Goal: Information Seeking & Learning: Learn about a topic

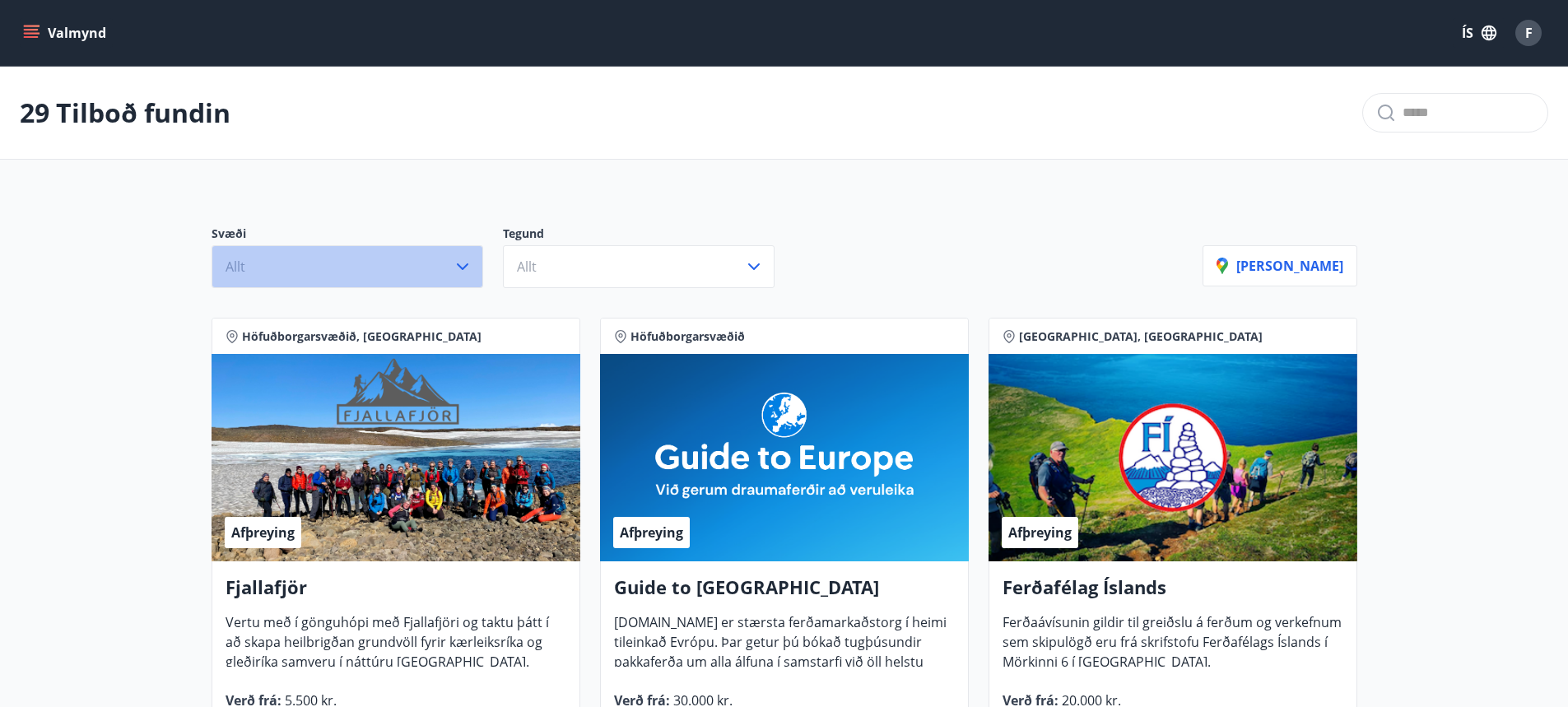
click at [451, 274] on button "Allt" at bounding box center [348, 266] width 272 height 43
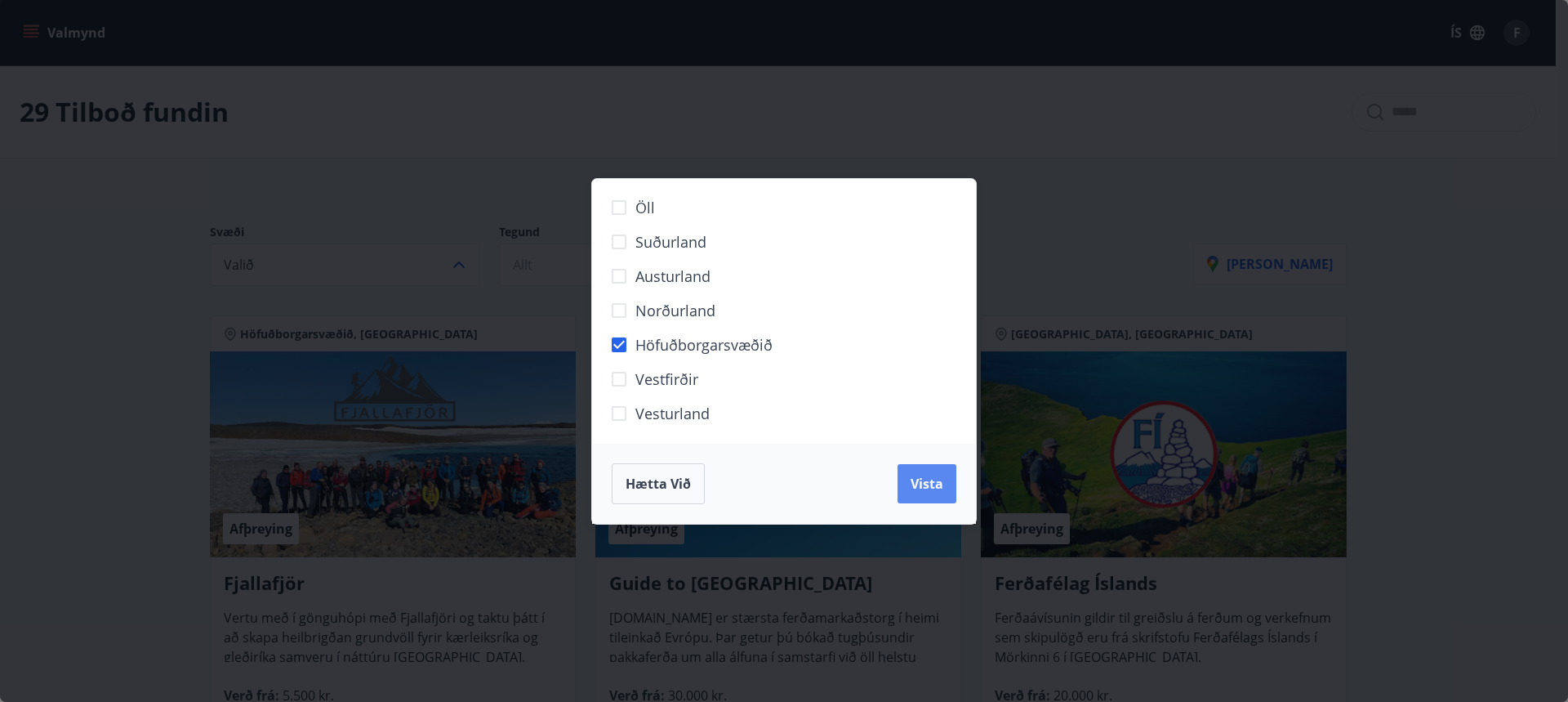
click at [931, 496] on button "Vista" at bounding box center [927, 484] width 59 height 39
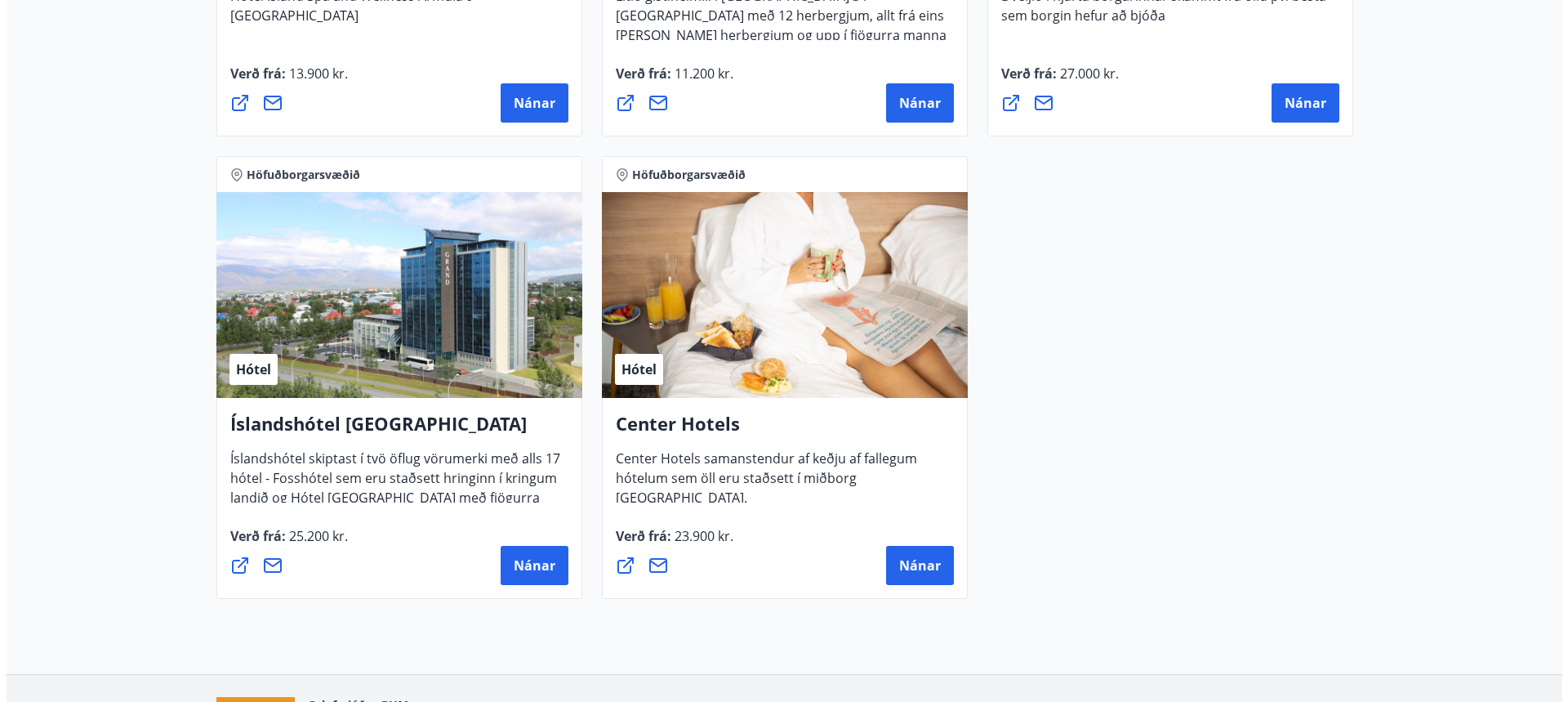
scroll to position [1621, 0]
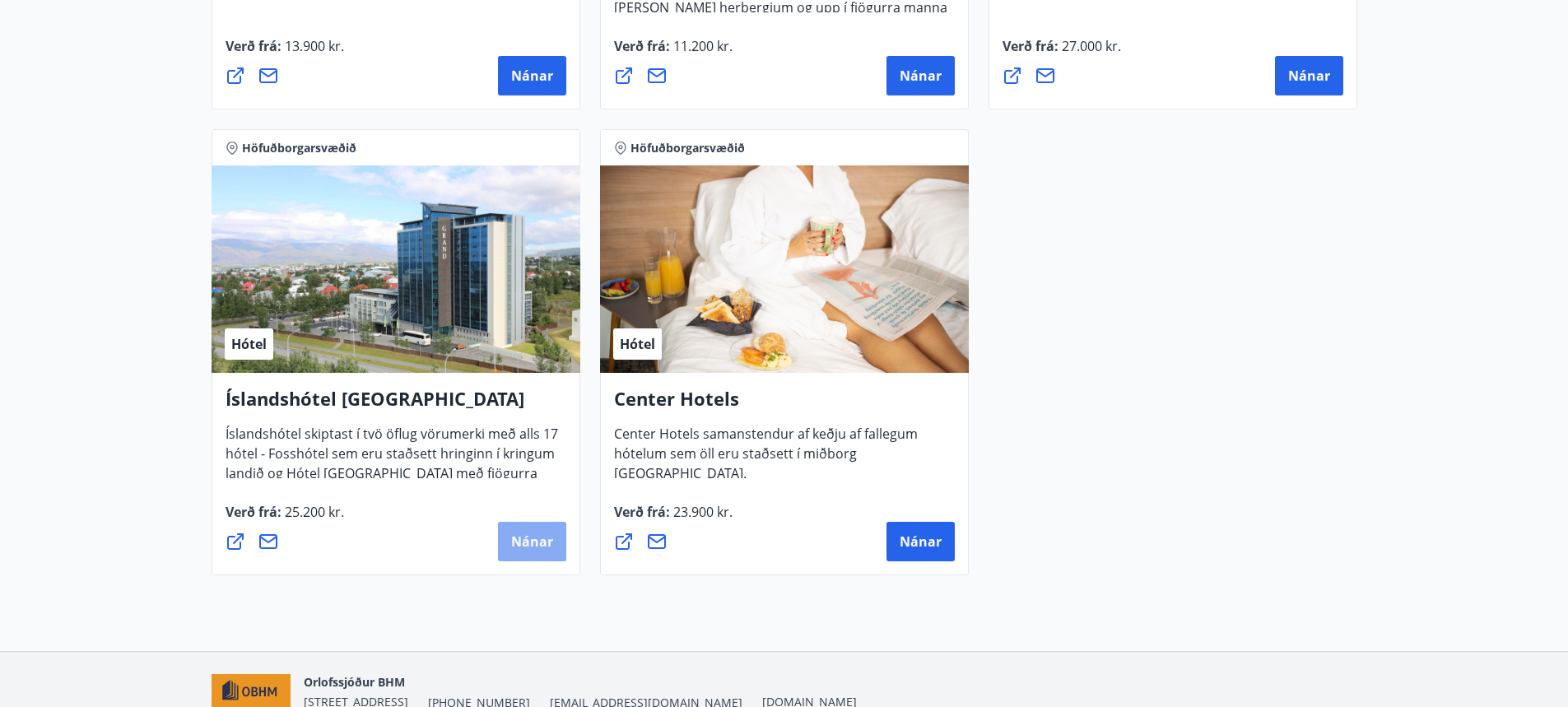
click at [508, 547] on button "Nánar" at bounding box center [533, 541] width 68 height 40
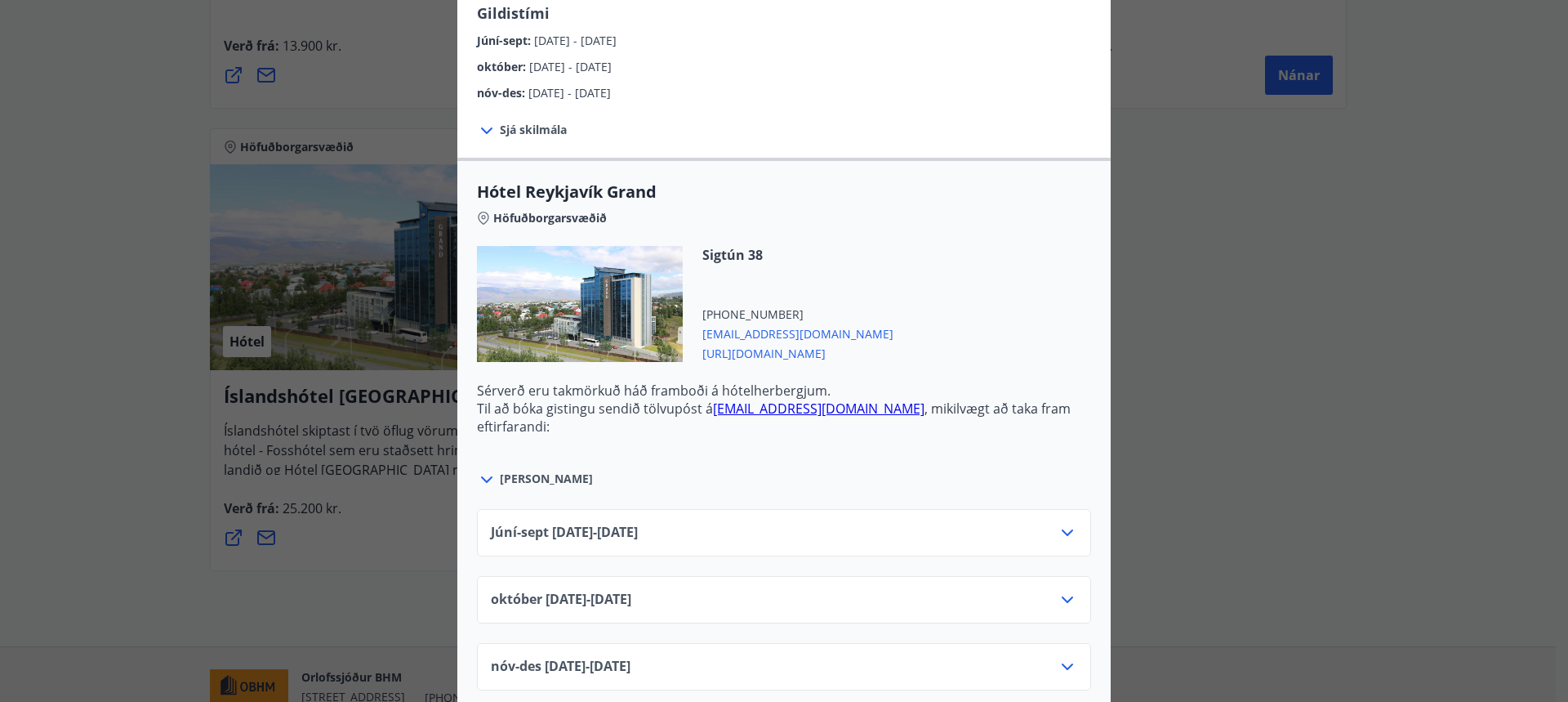
scroll to position [408, 0]
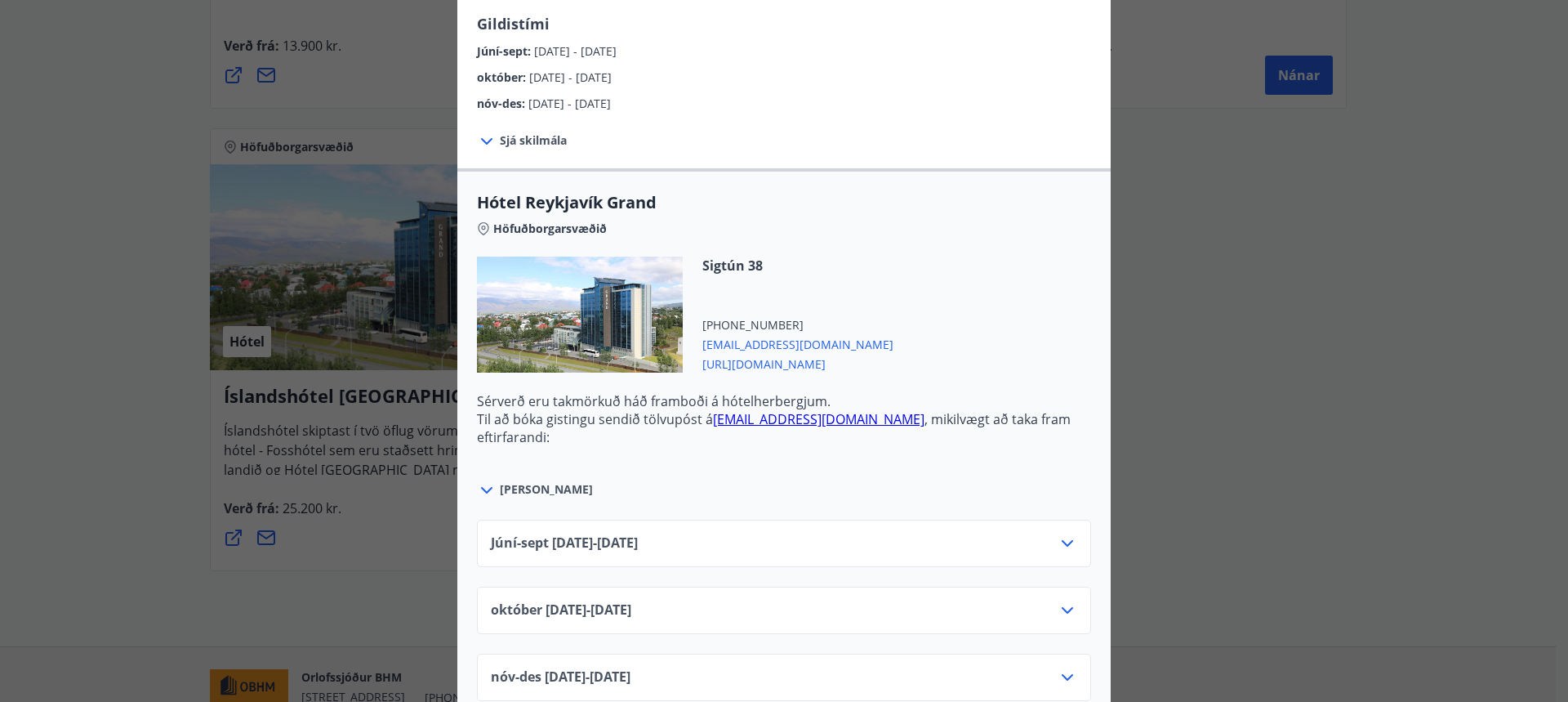
drag, startPoint x: 961, startPoint y: 369, endPoint x: 947, endPoint y: 371, distance: 14.1
click at [947, 371] on div "Sigtún 38 [PHONE_NUMBER] [EMAIL_ADDRESS][DOMAIN_NAME] [URL][DOMAIN_NAME]" at bounding box center [784, 325] width 615 height 136
click at [1289, 328] on div "Íslandshótel Reykjavík Ekki er hægt að nýta Ferðaávísun fyrir bókanir sem eru g…" at bounding box center [784, 351] width 1568 height 702
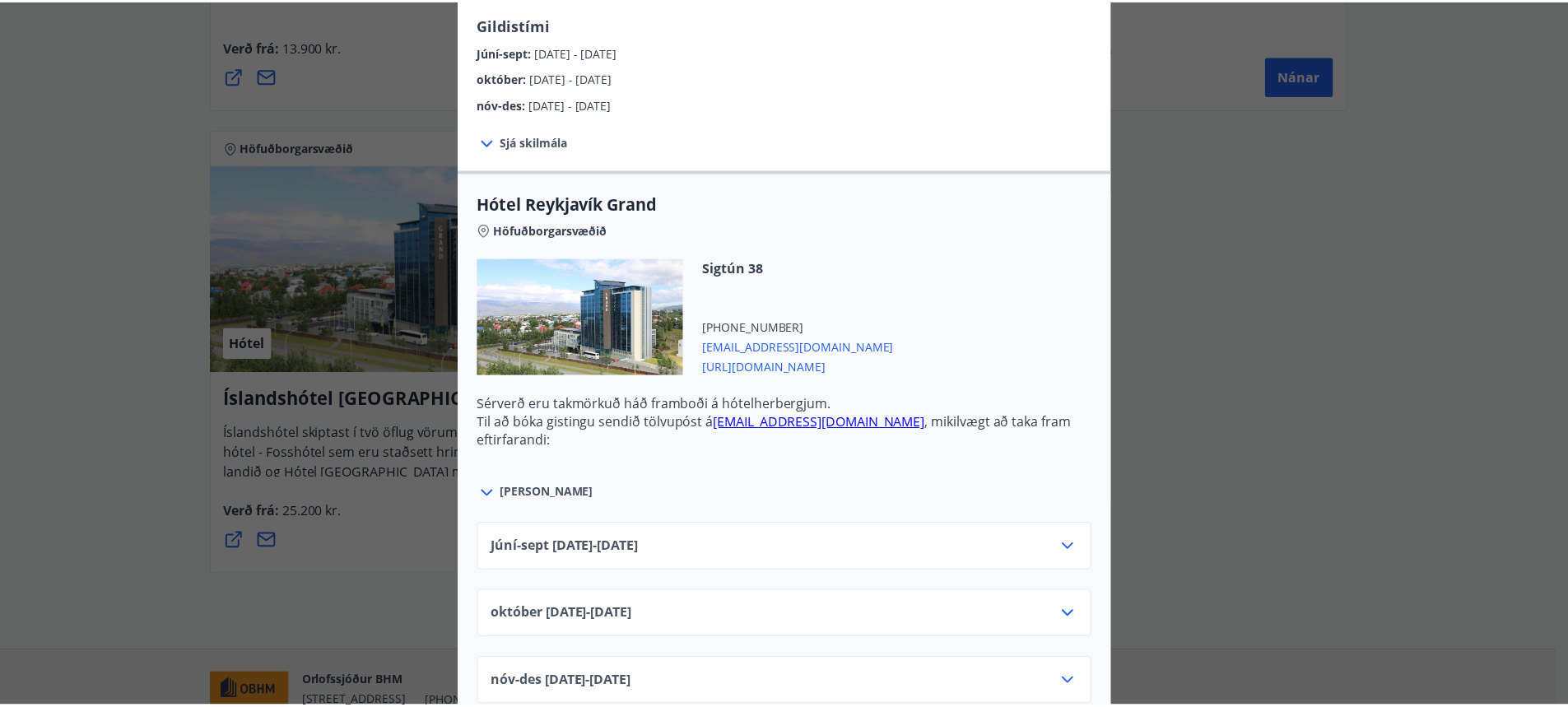
scroll to position [0, 0]
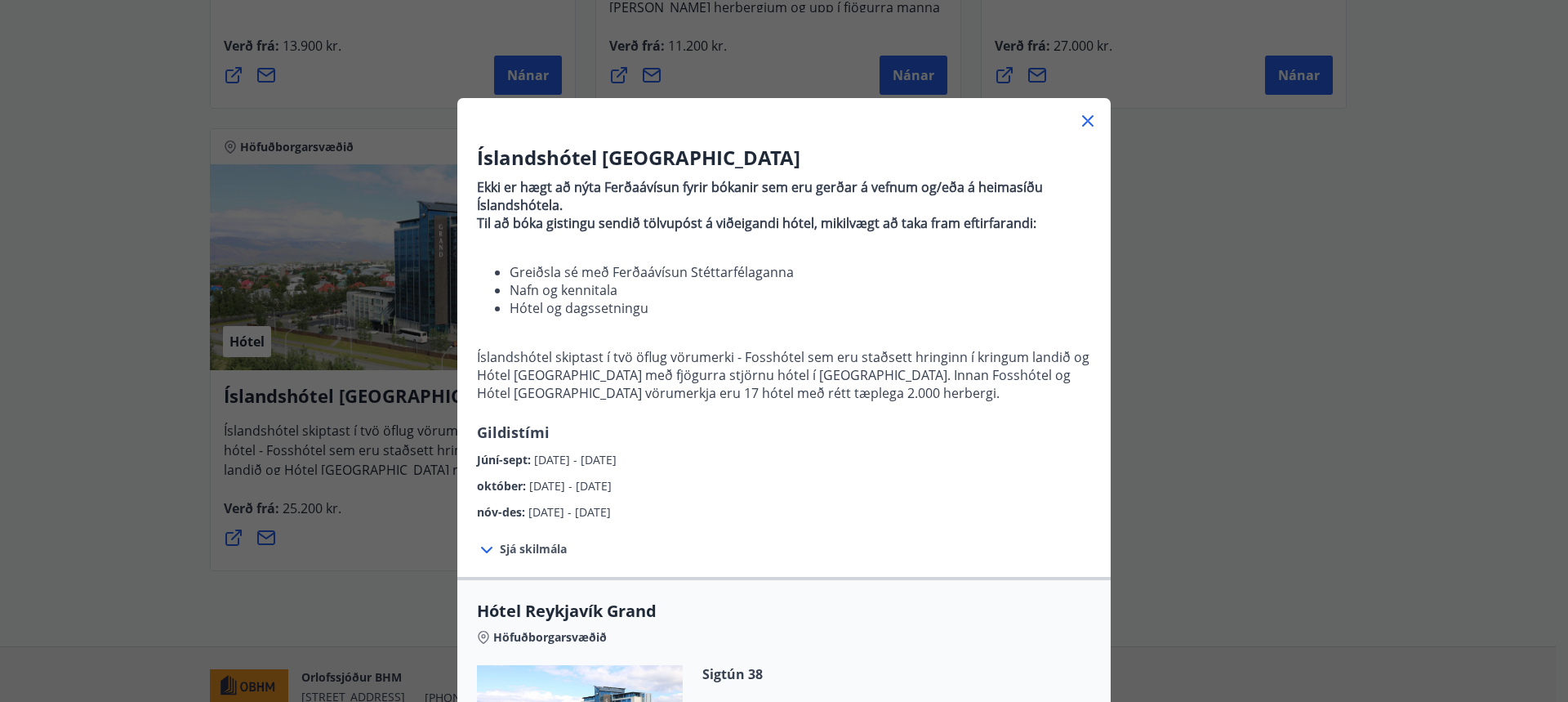
click at [1084, 123] on icon at bounding box center [1088, 121] width 11 height 11
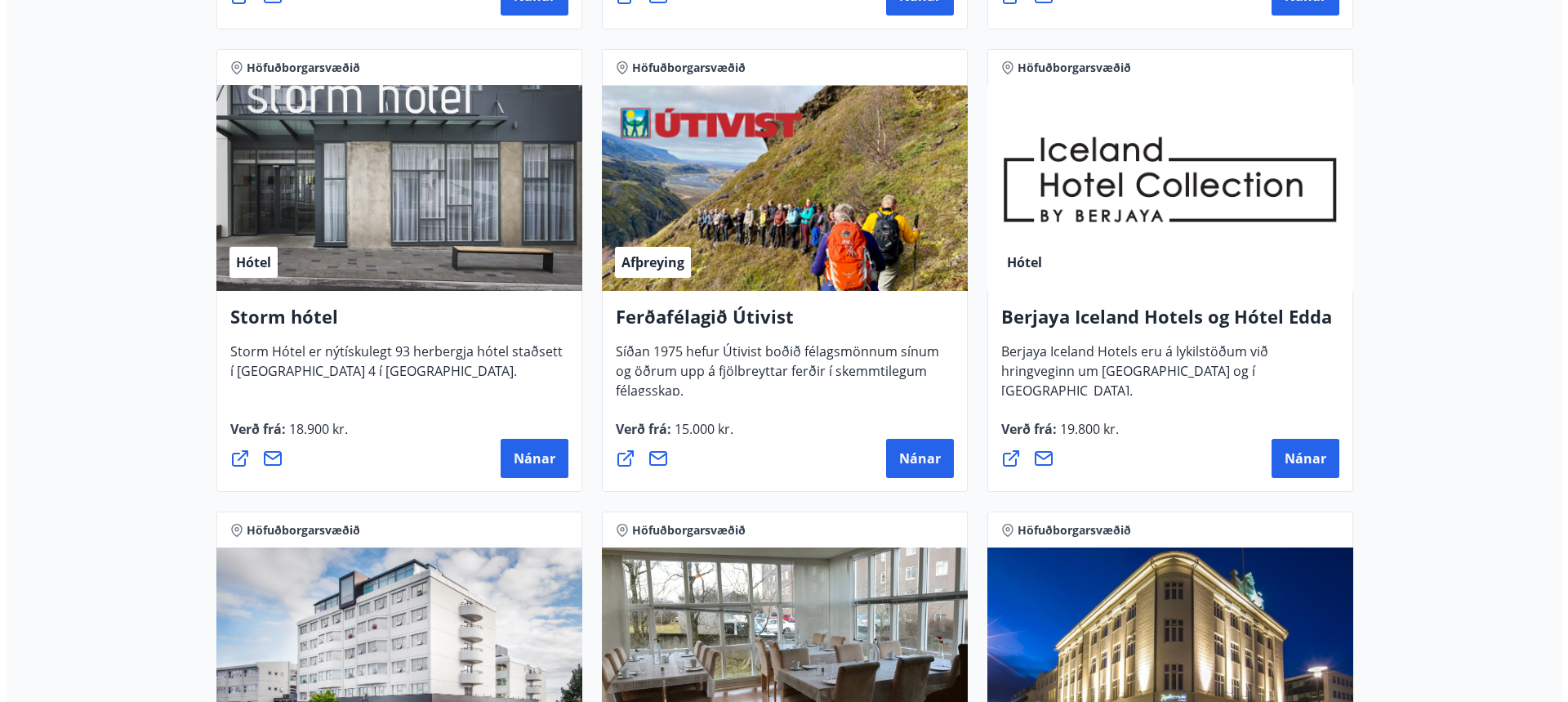
scroll to position [803, 0]
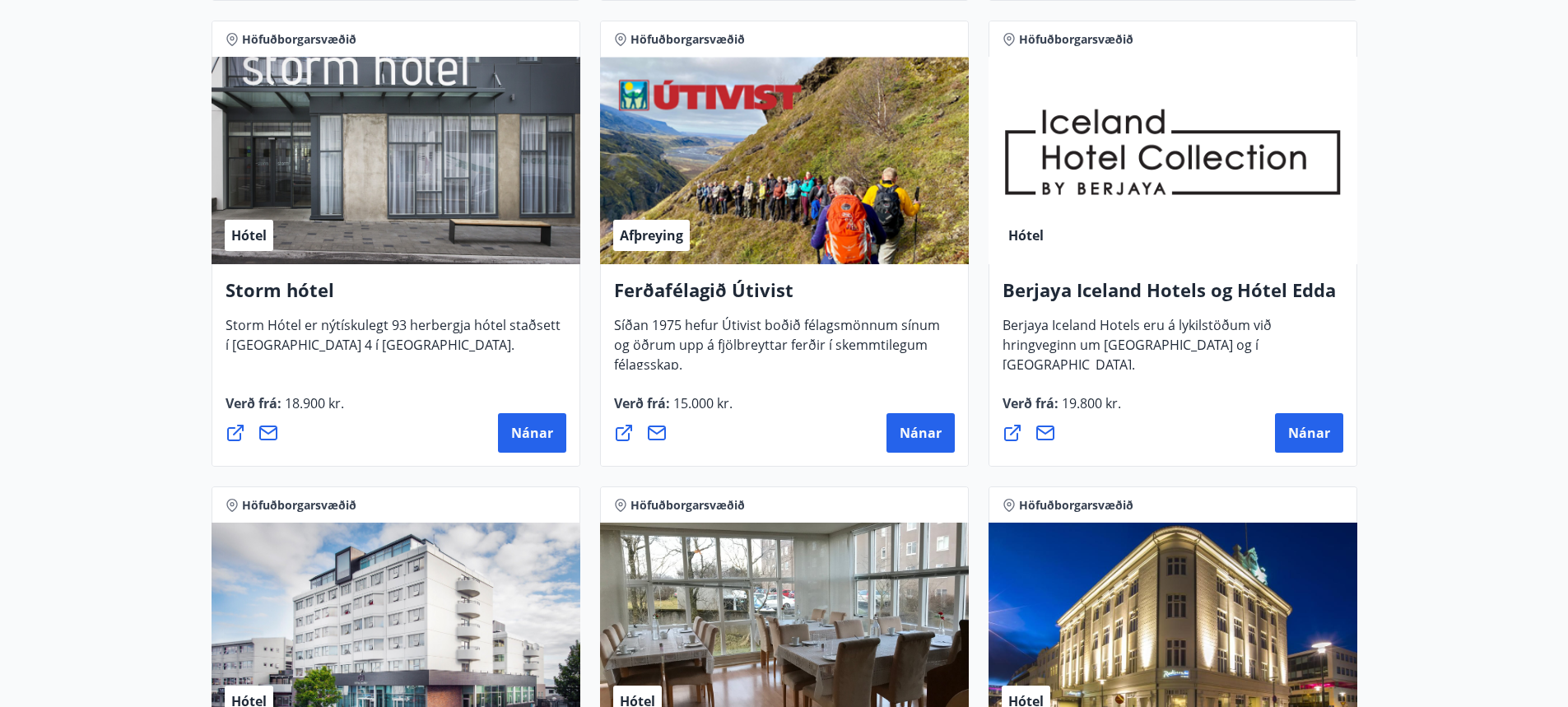
click at [1101, 290] on h4 "Berjaya Iceland Hotels og Hótel Edda" at bounding box center [1172, 296] width 341 height 38
click at [1315, 437] on span "Nánar" at bounding box center [1308, 433] width 42 height 18
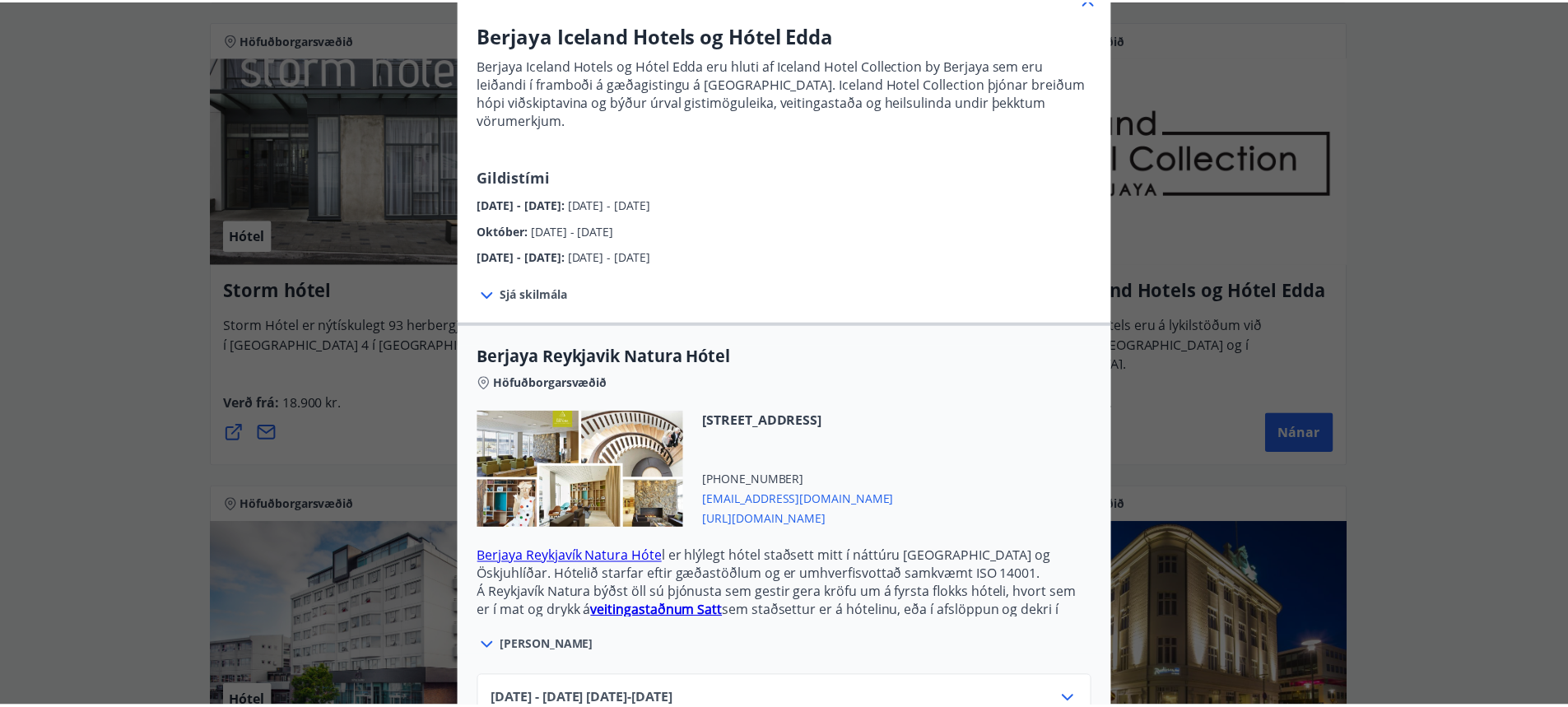
scroll to position [43, 0]
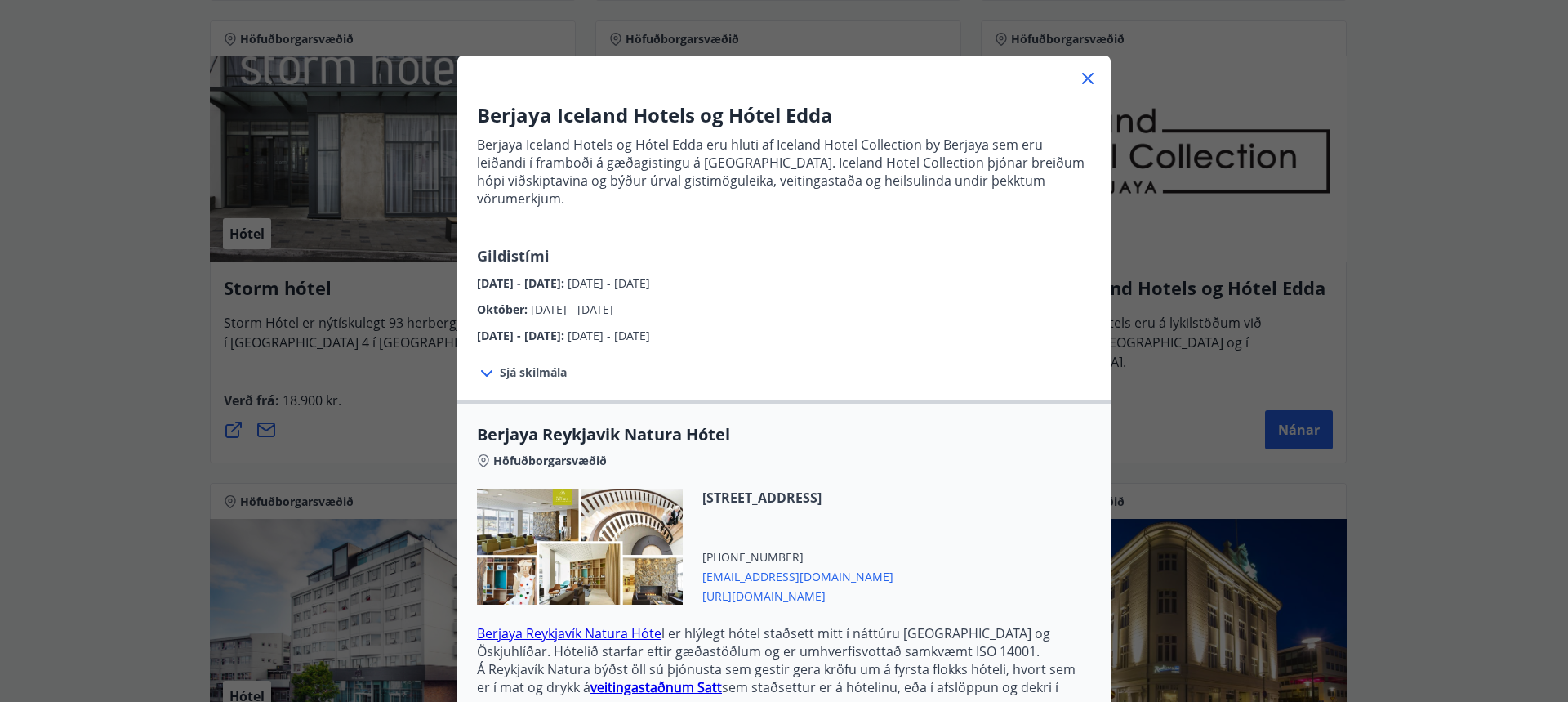
click at [1085, 79] on icon at bounding box center [1087, 78] width 19 height 19
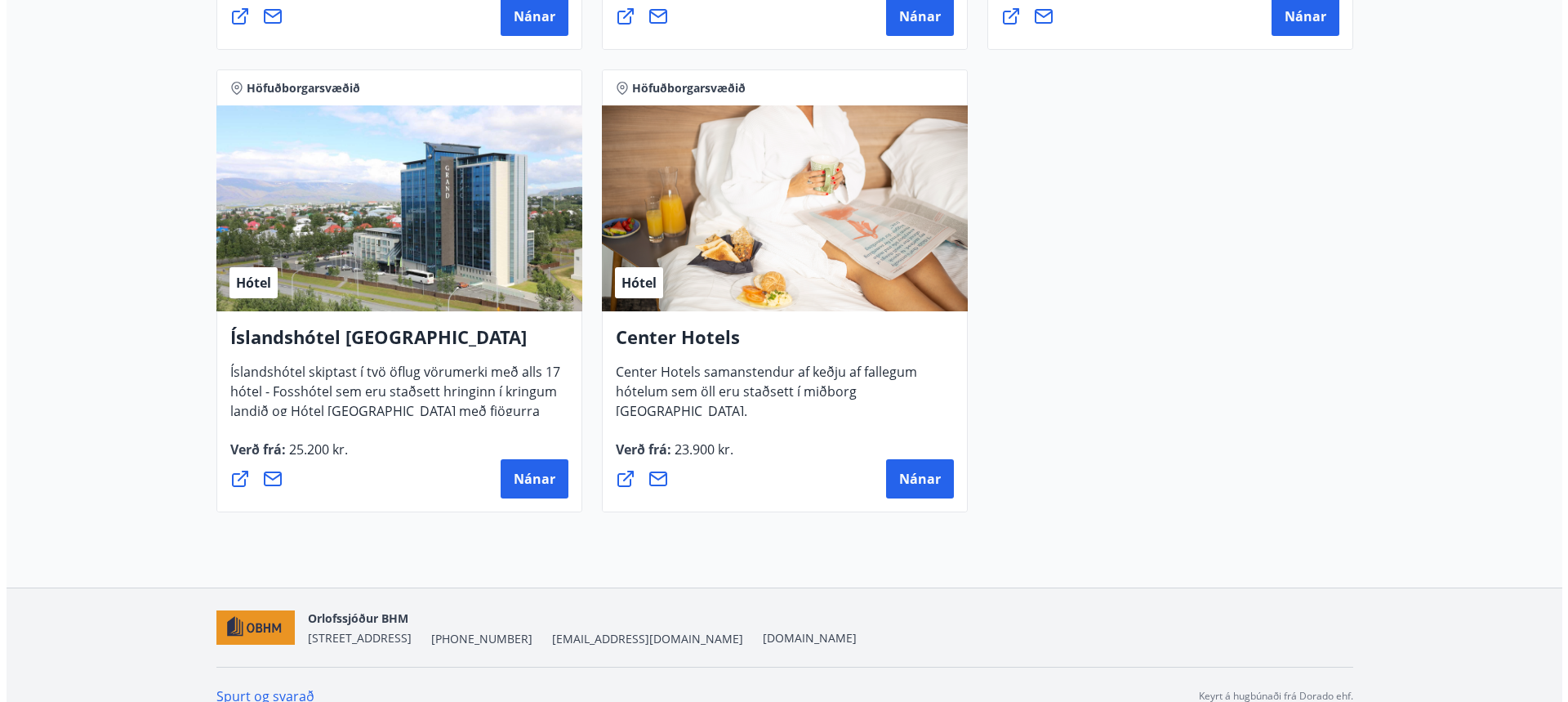
scroll to position [1702, 0]
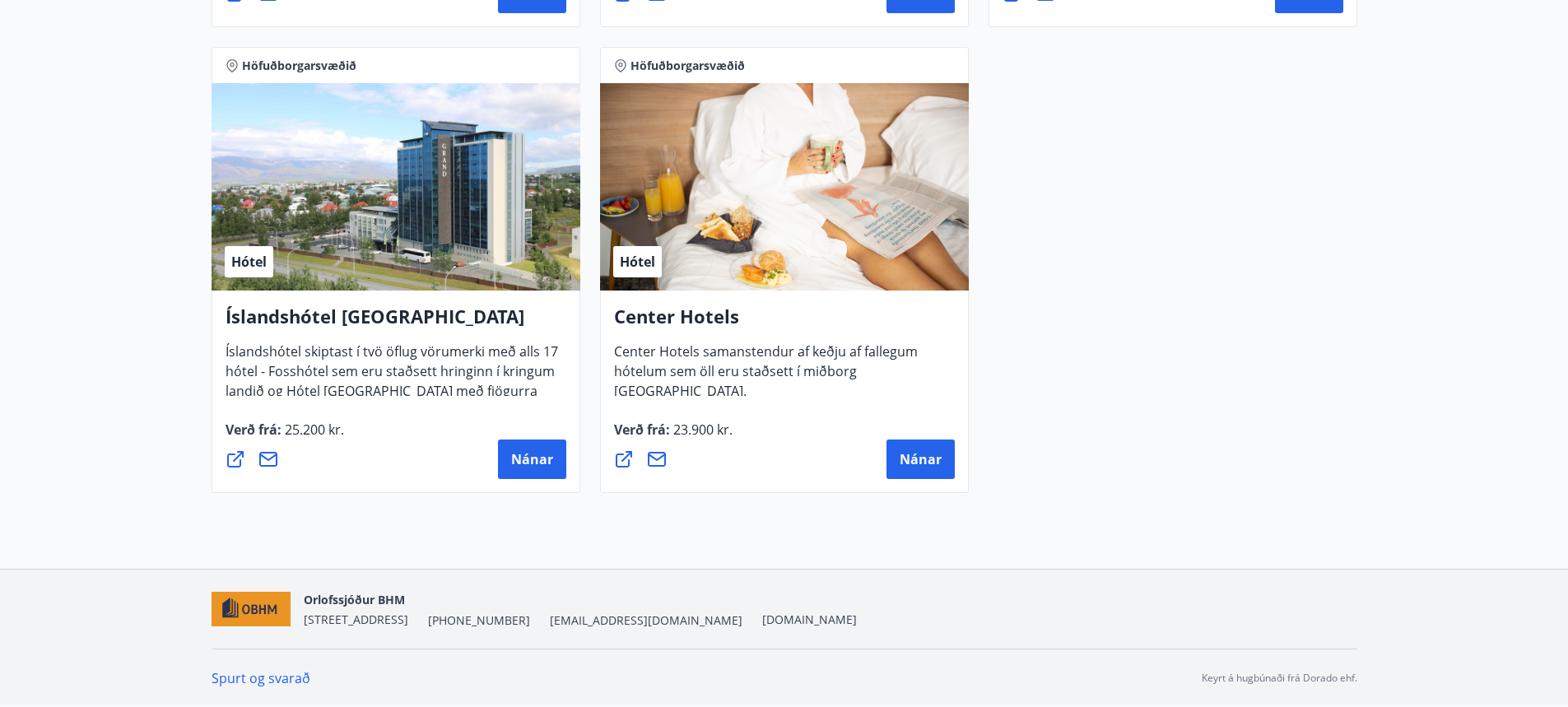
click at [319, 323] on h4 "Íslandshótel [GEOGRAPHIC_DATA]" at bounding box center [396, 323] width 341 height 38
click at [524, 465] on span "Nánar" at bounding box center [532, 459] width 42 height 18
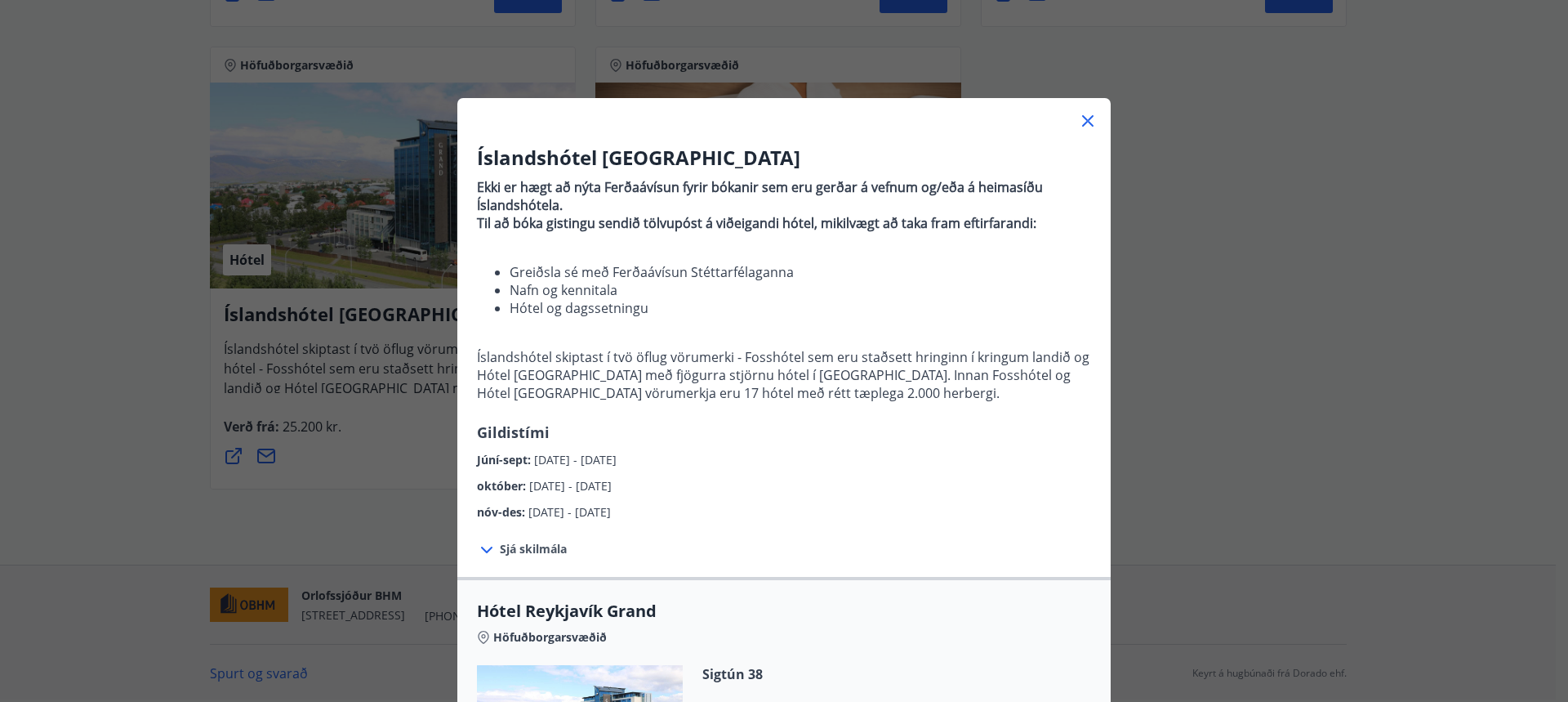
scroll to position [82, 0]
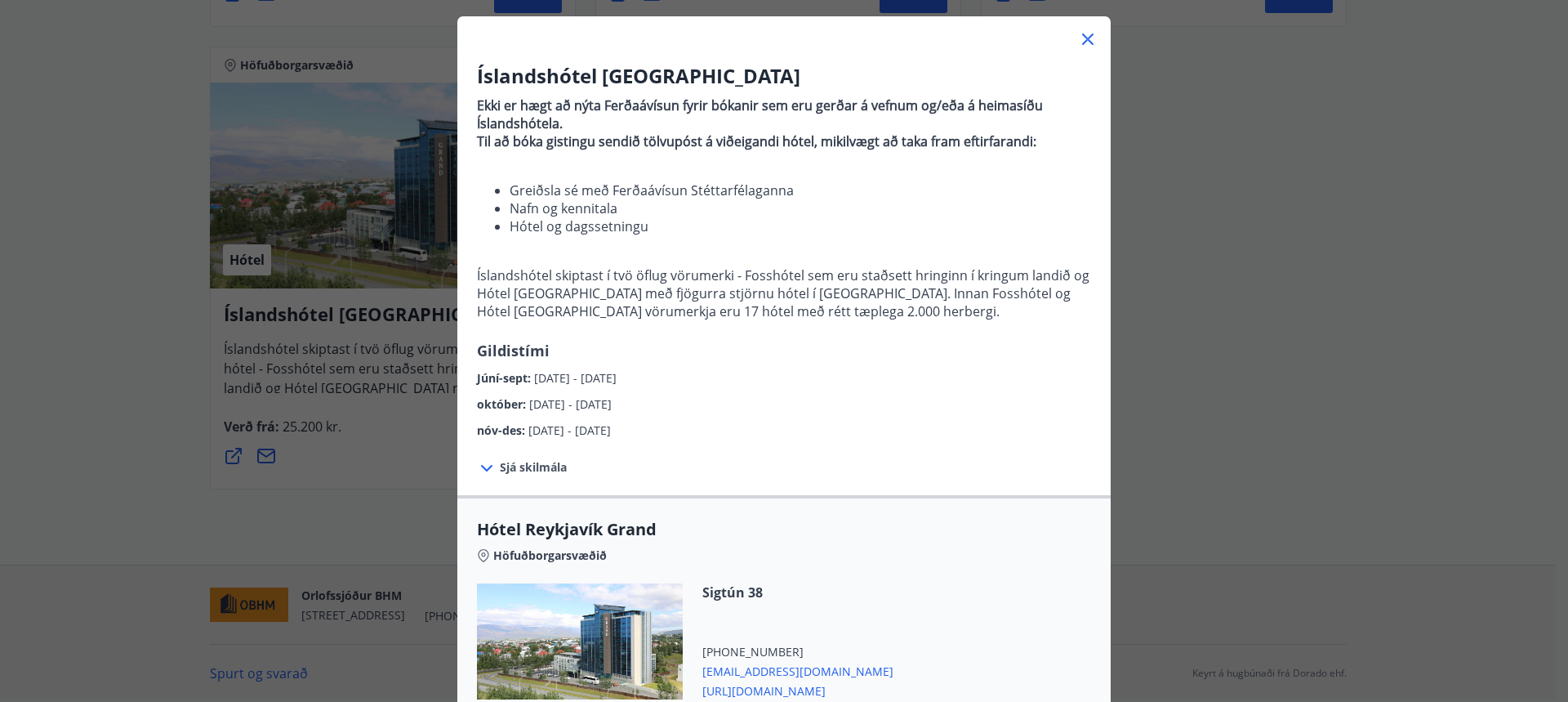
click at [528, 468] on span "Sjá skilmála" at bounding box center [533, 467] width 67 height 17
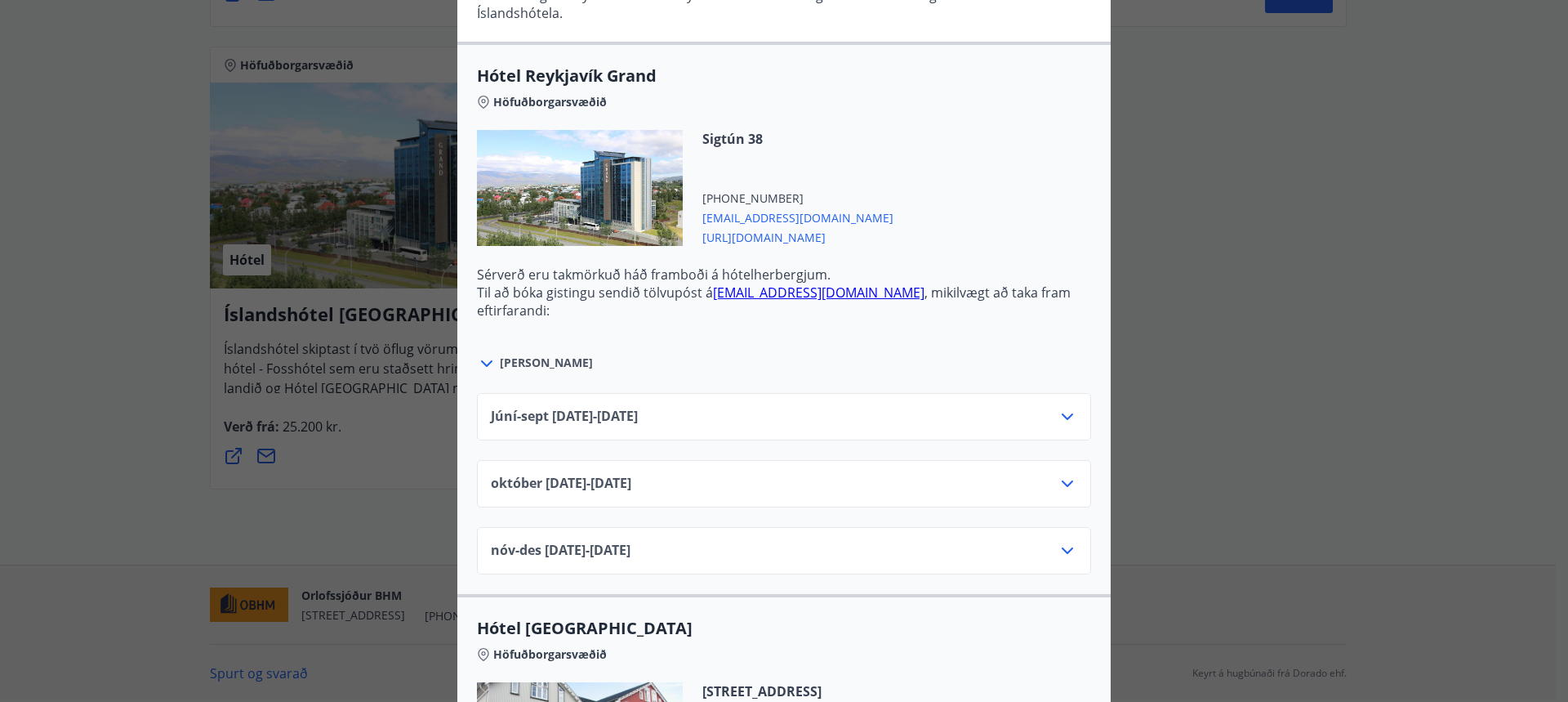
scroll to position [735, 0]
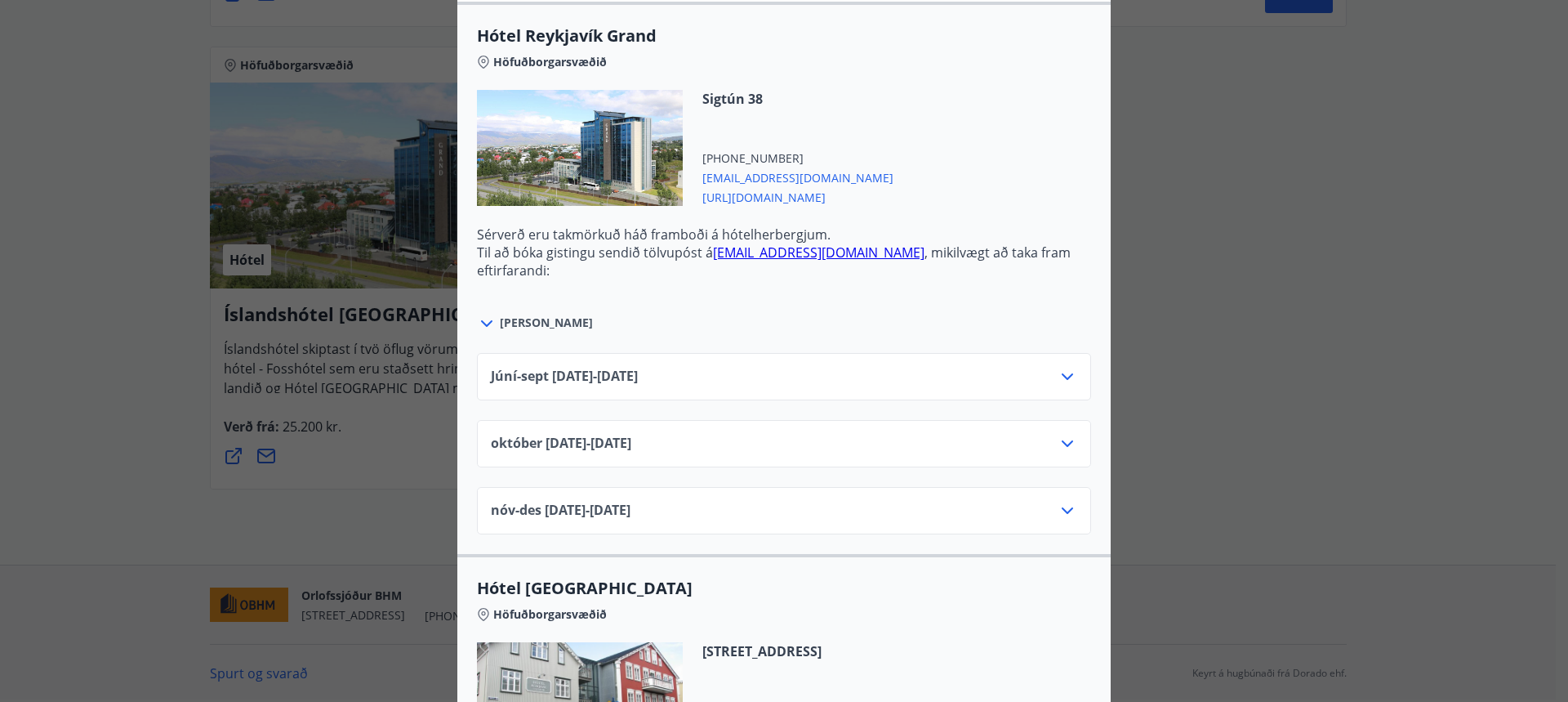
click at [510, 318] on span "[PERSON_NAME]" at bounding box center [546, 323] width 93 height 17
click at [483, 331] on icon at bounding box center [486, 323] width 19 height 19
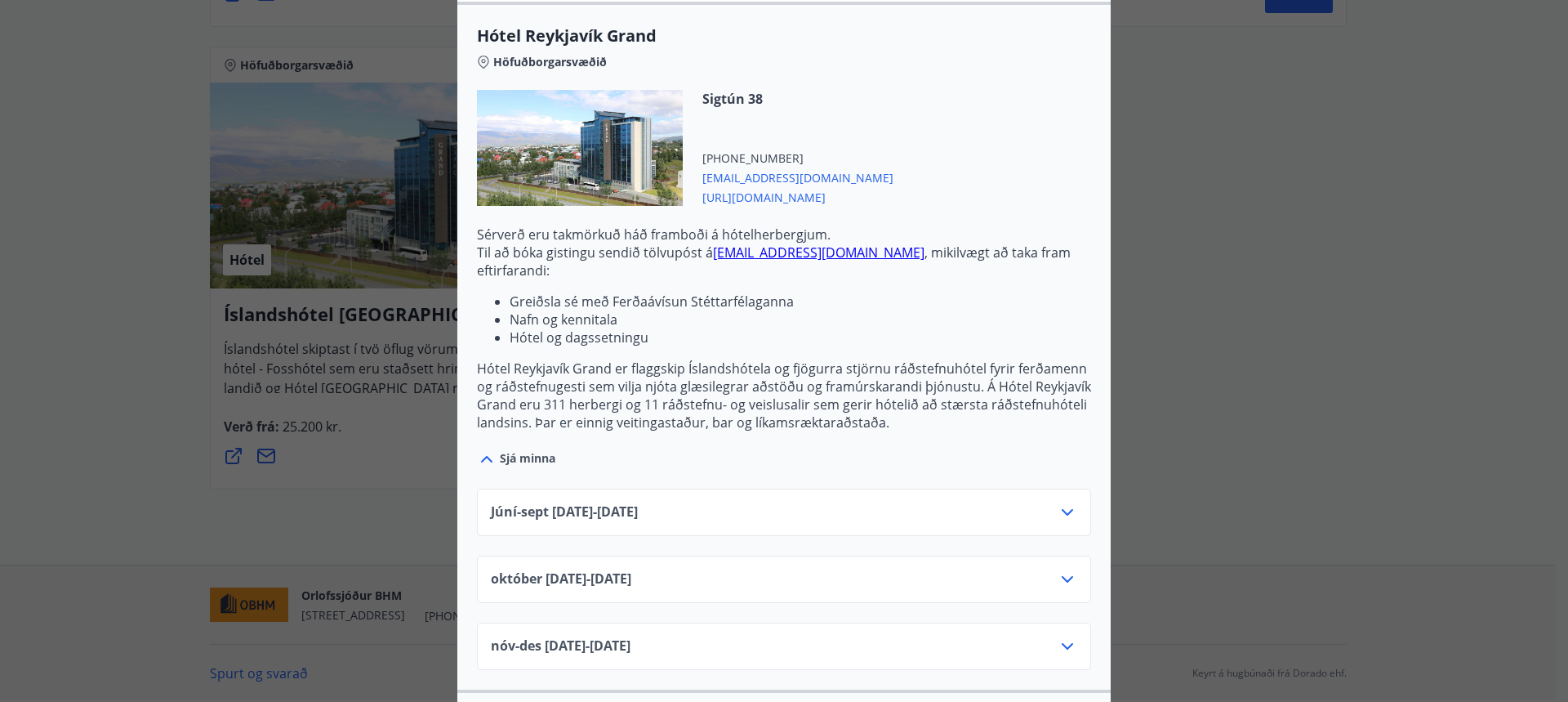
click at [1062, 511] on icon at bounding box center [1067, 512] width 11 height 6
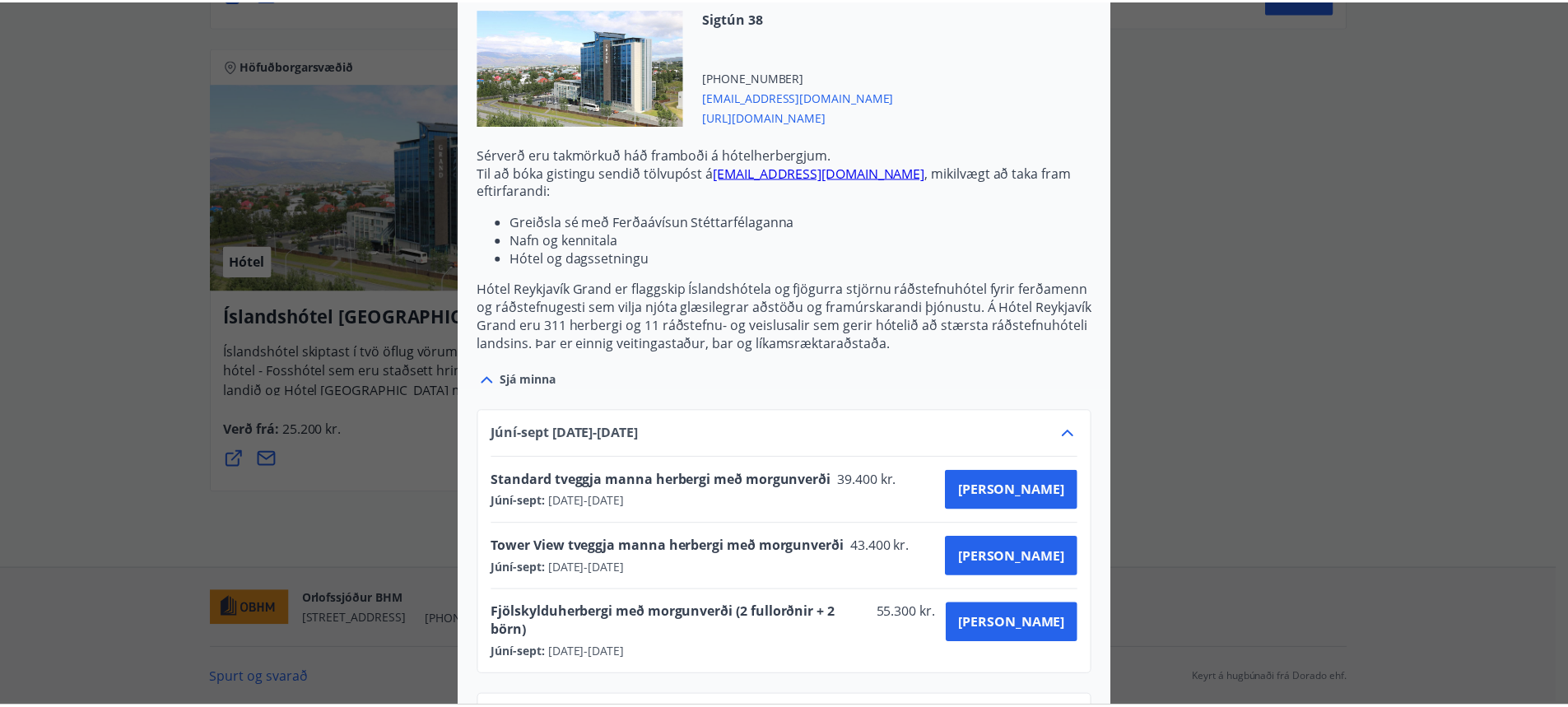
scroll to position [0, 0]
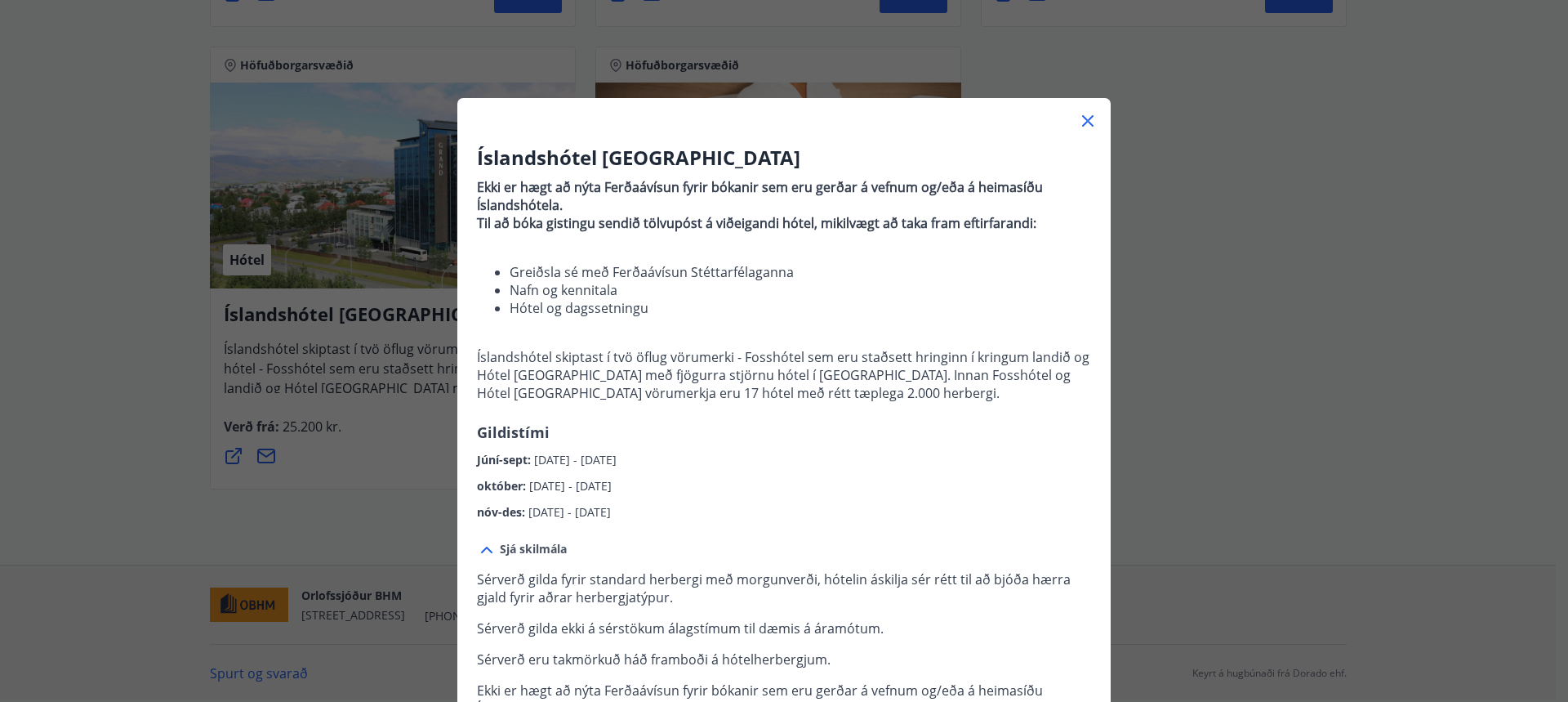
click at [1358, 247] on div "Íslandshótel Reykjavík Ekki er hægt að nýta Ferðaávísun fyrir bókanir sem eru g…" at bounding box center [784, 351] width 1568 height 702
click at [1083, 123] on icon at bounding box center [1088, 121] width 11 height 11
